Goal: Submit feedback/report problem

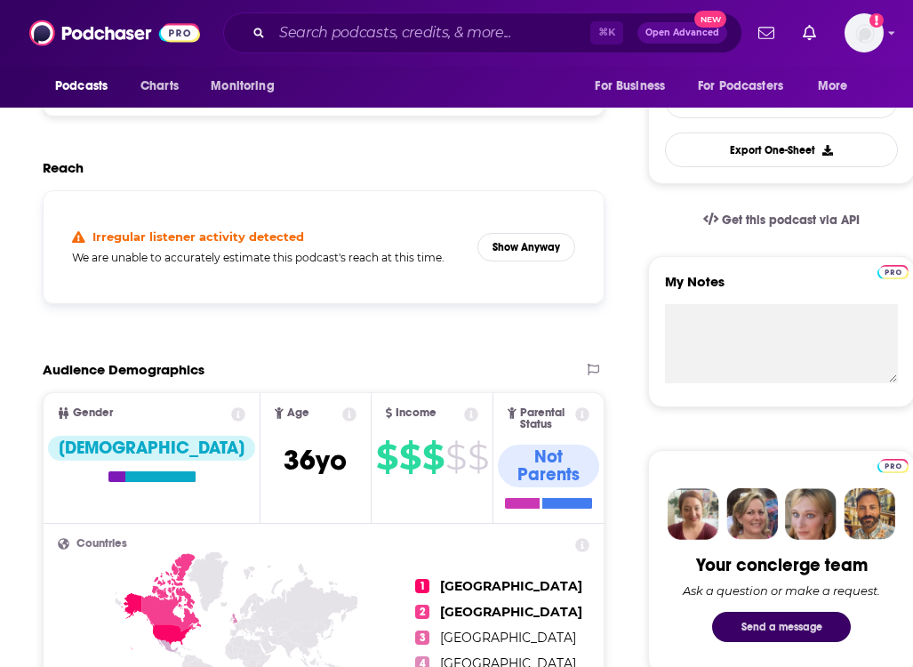
click at [790, 629] on button "Send a message" at bounding box center [781, 627] width 139 height 30
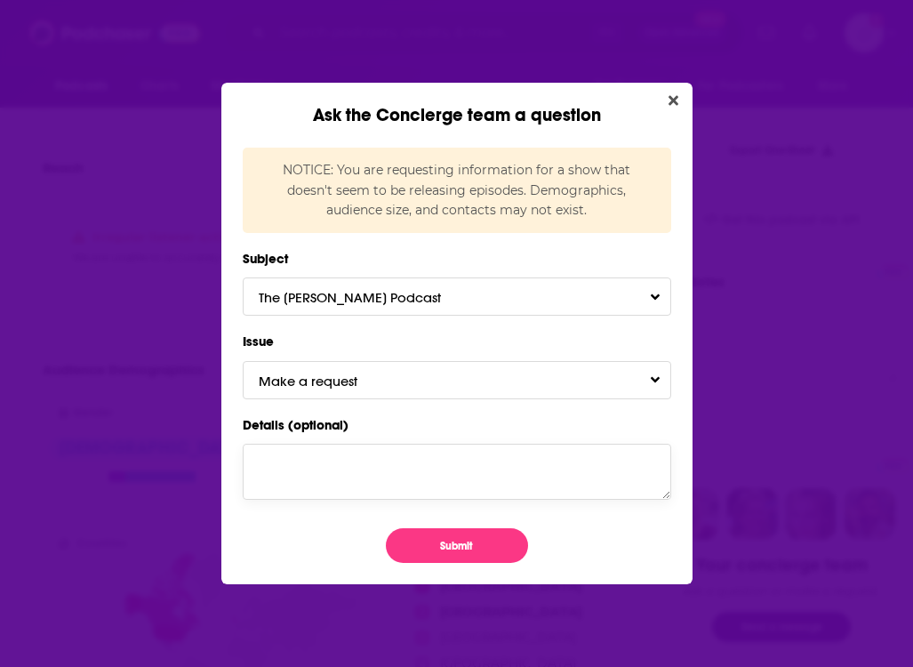
click at [365, 452] on textarea "Details (optional)" at bounding box center [457, 471] width 429 height 55
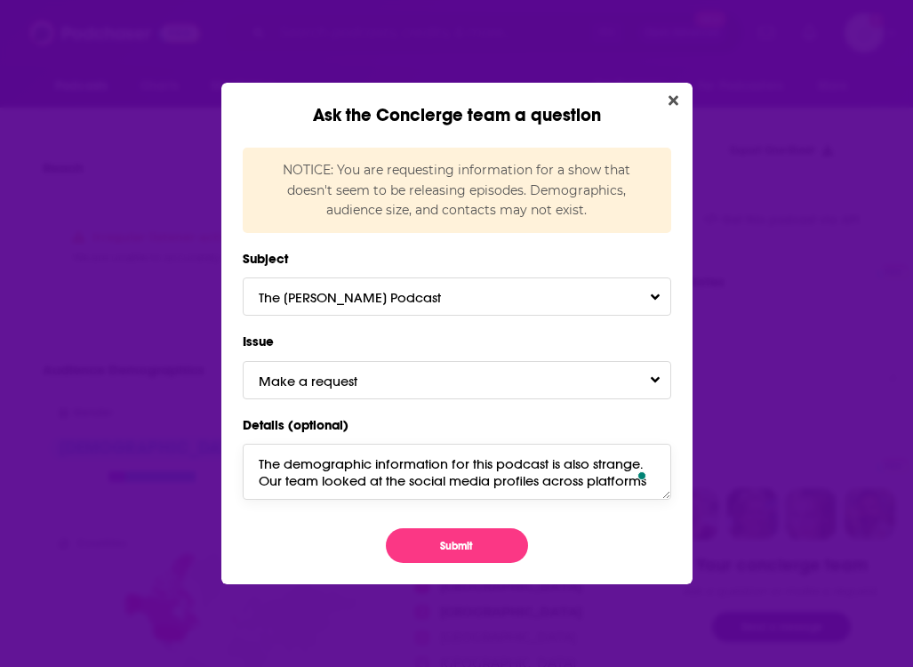
paste textarea "audience across social platforms and its pulling through a slightly more [DEMOG…"
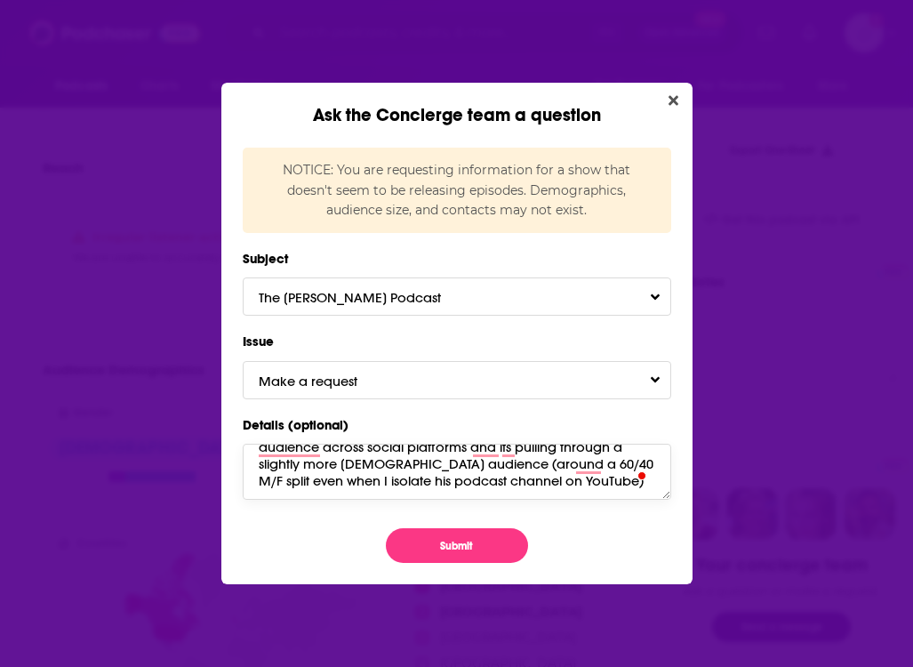
scroll to position [11, 0]
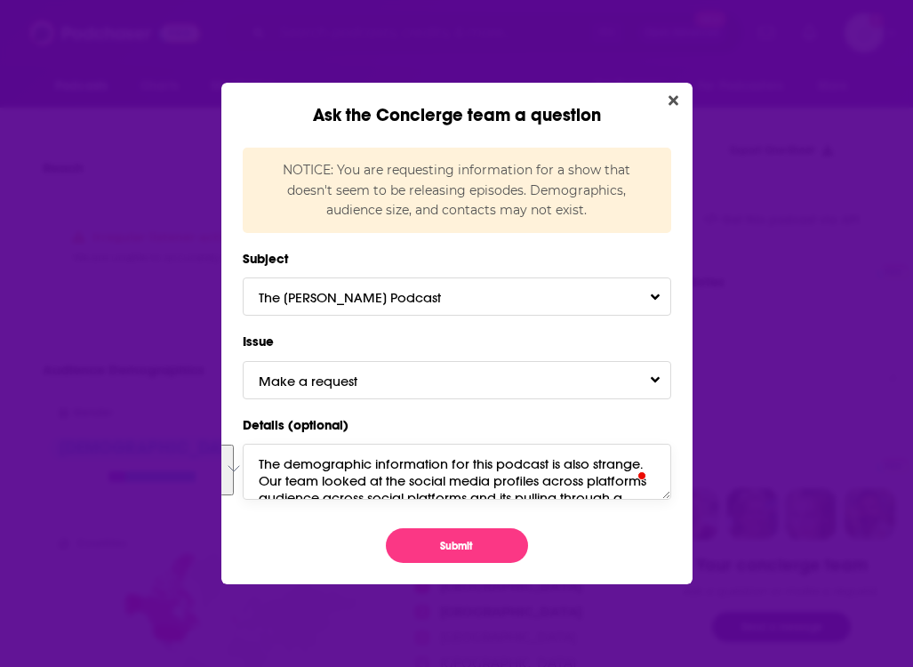
drag, startPoint x: 468, startPoint y: 485, endPoint x: 239, endPoint y: 470, distance: 229.0
click at [239, 470] on div "Ask the Concierge team a question NOTICE: You are requesting information for a …" at bounding box center [456, 333] width 471 height 501
click at [270, 475] on textarea "The demographic information for this podcast is also strange. Our team looked a…" at bounding box center [457, 471] width 429 height 55
click at [264, 492] on textarea "The demographic information for this podcast is also strange. Our team looked a…" at bounding box center [457, 471] width 429 height 55
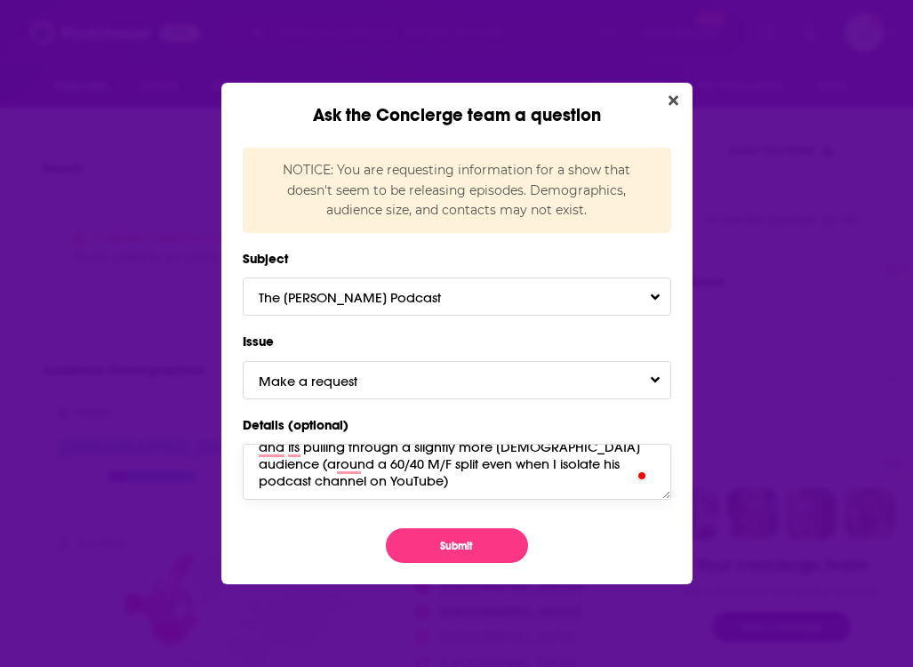
click at [437, 468] on textarea "The demographic information for this podcast is also strange. Our team looked a…" at bounding box center [457, 471] width 429 height 55
drag, startPoint x: 437, startPoint y: 468, endPoint x: 447, endPoint y: 468, distance: 9.8
click at [447, 468] on textarea "The demographic information for this podcast is also strange. Our team looked a…" at bounding box center [457, 471] width 429 height 55
type textarea "The demographic information for this podcast is also strange. Our team looked a…"
click at [461, 545] on button "Submit" at bounding box center [457, 545] width 142 height 35
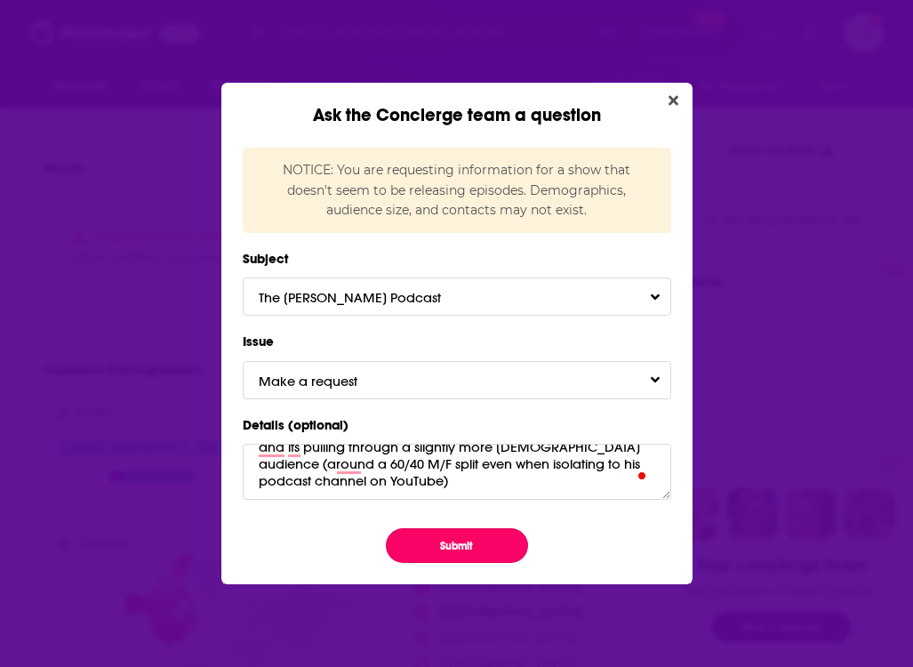
scroll to position [51, 0]
click at [456, 557] on button "Submit" at bounding box center [457, 545] width 142 height 35
click at [516, 376] on button "Make a request" at bounding box center [457, 380] width 429 height 38
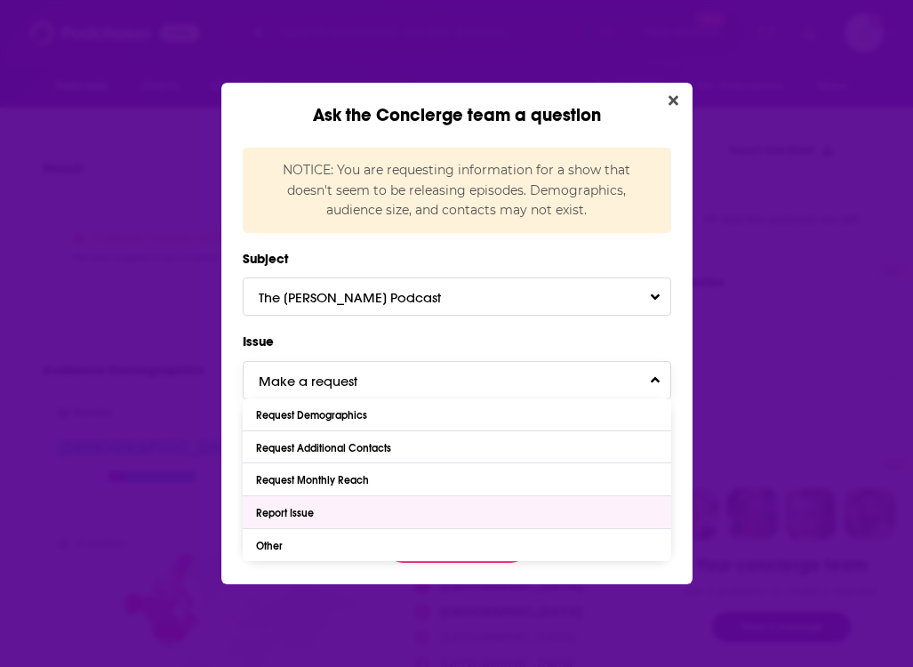
click at [287, 520] on div "Report Issue" at bounding box center [457, 512] width 429 height 32
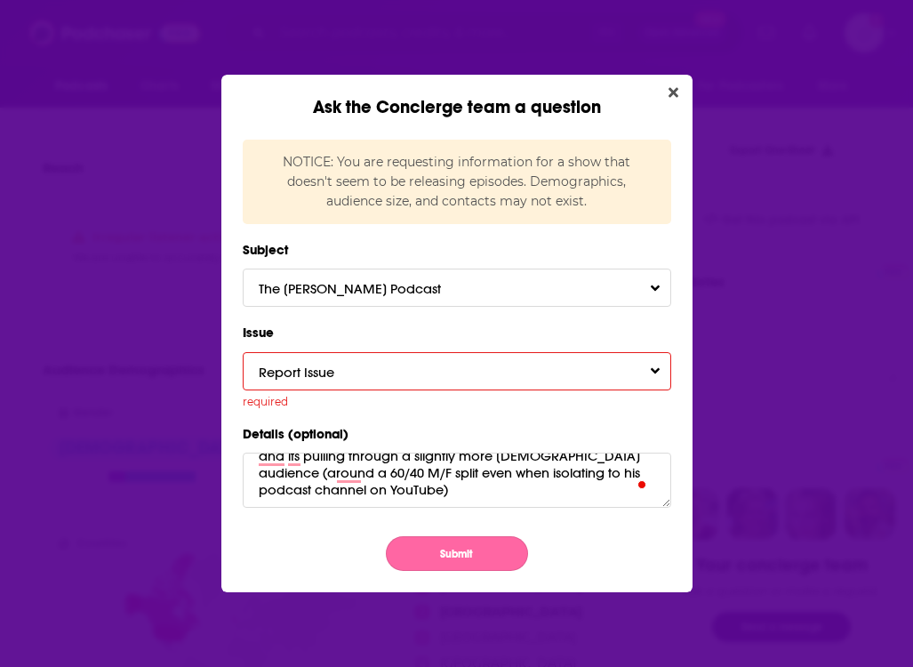
click at [474, 558] on button "Submit" at bounding box center [457, 553] width 142 height 35
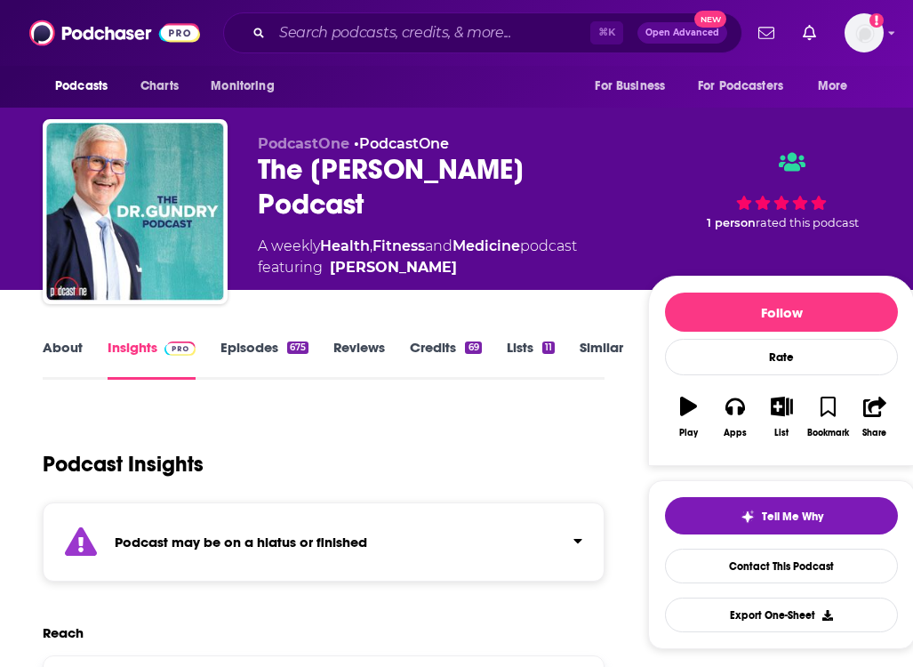
scroll to position [465, 0]
